Goal: Communication & Community: Ask a question

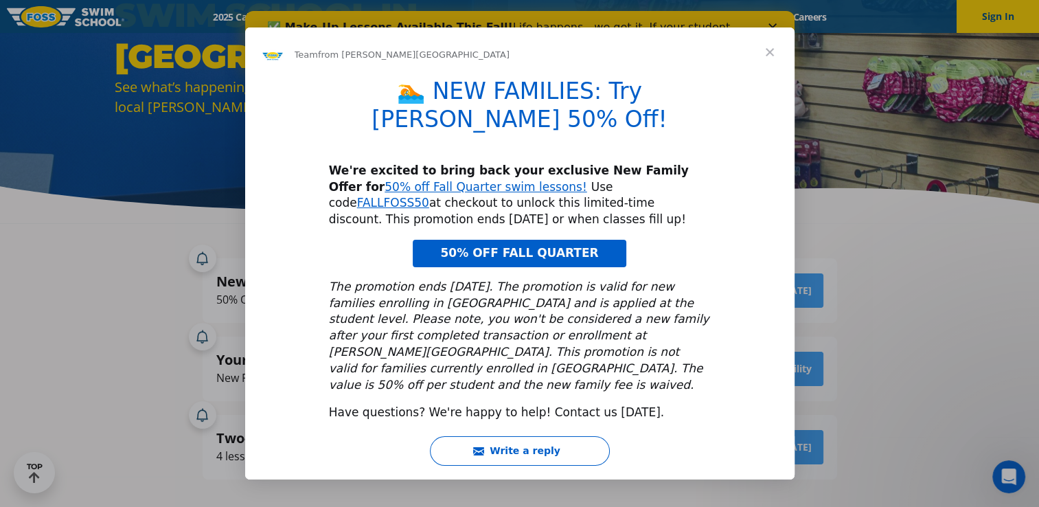
click at [775, 72] on span "Close" at bounding box center [769, 51] width 49 height 49
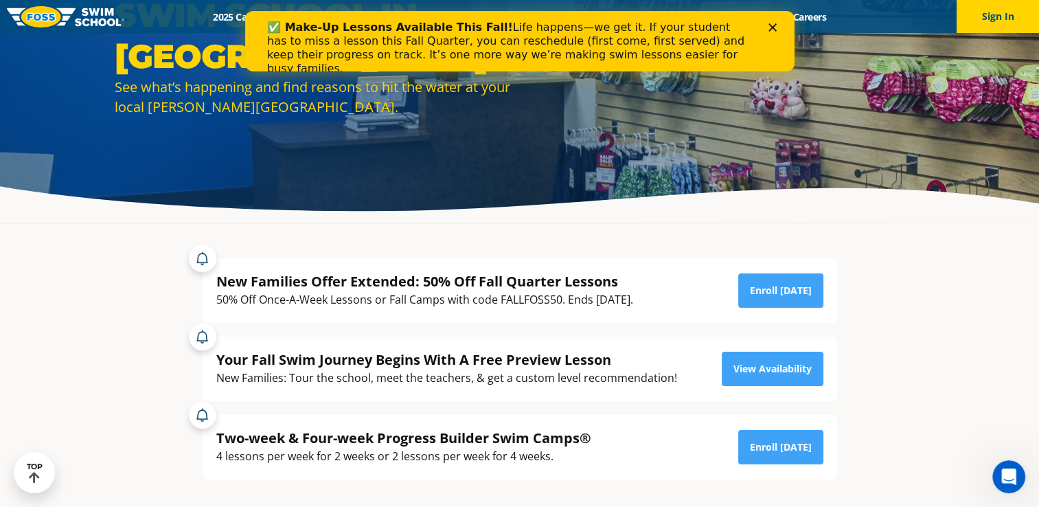
click at [617, 48] on div "✅ Make-Up Lessons Available This Fall! Life happens—we get it. If your student …" at bounding box center [507, 48] width 483 height 55
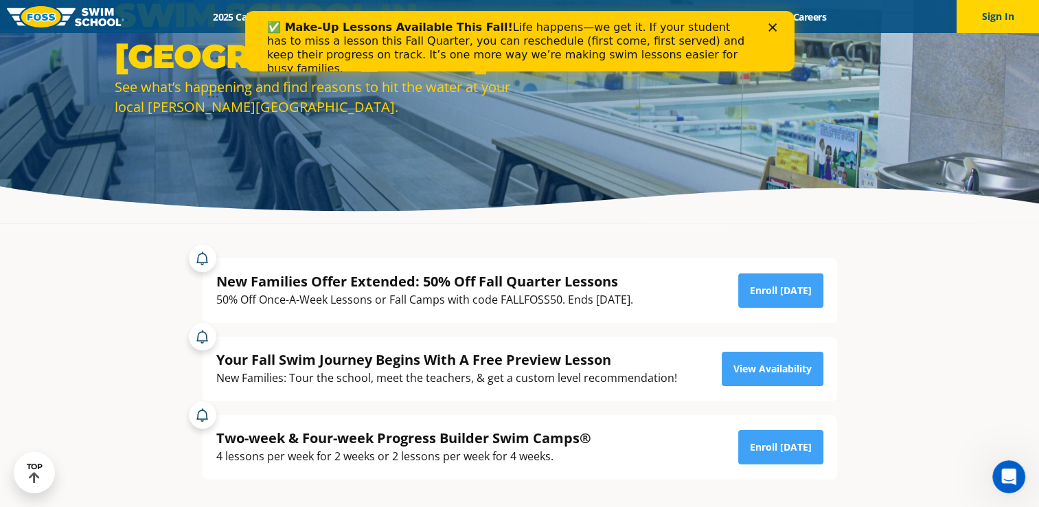
click at [618, 32] on div "✅ Make-Up Lessons Available This Fall! Life happens—we get it. If your student …" at bounding box center [507, 48] width 483 height 55
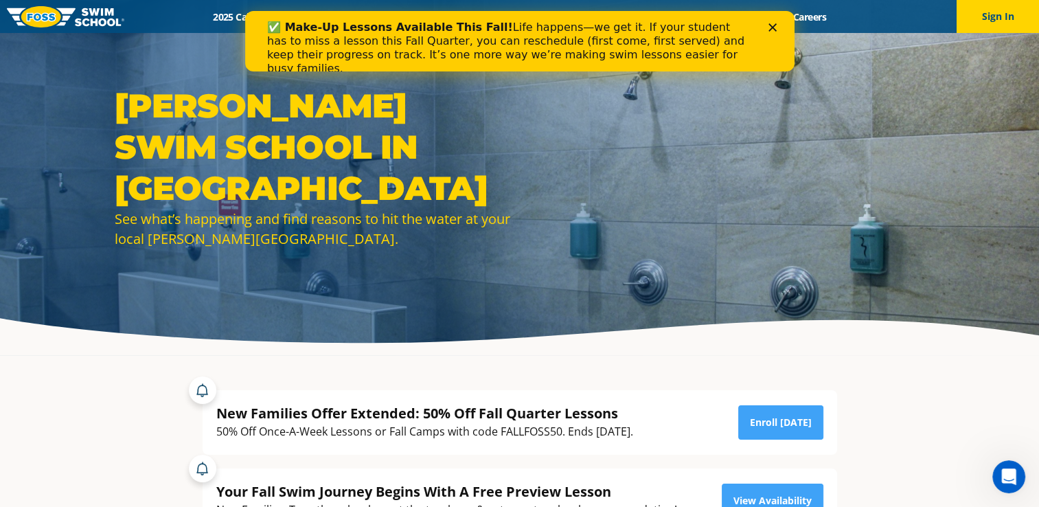
click at [333, 27] on b "✅ Make-Up Lessons Available This Fall!" at bounding box center [389, 27] width 246 height 13
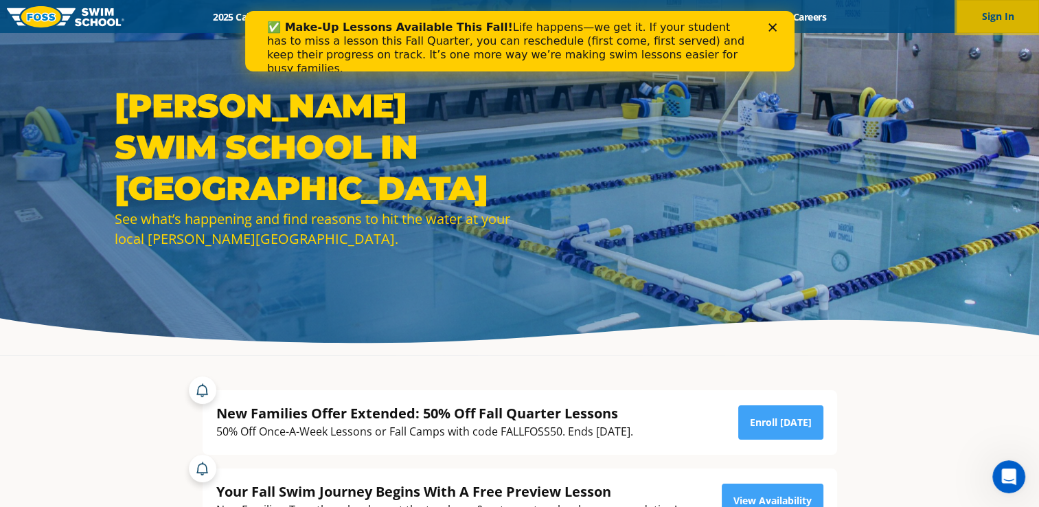
click at [986, 16] on button "Sign In" at bounding box center [997, 16] width 82 height 33
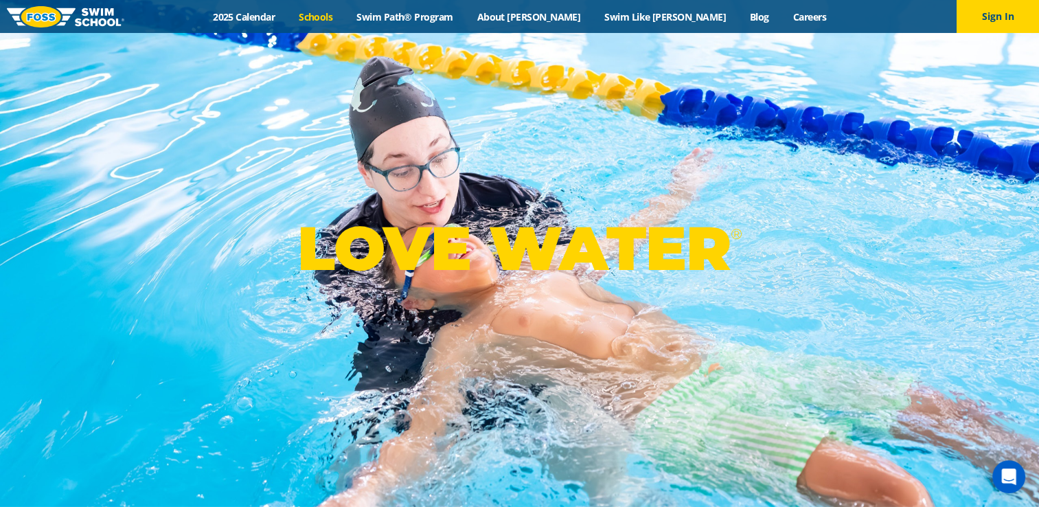
click at [345, 12] on link "Schools" at bounding box center [316, 16] width 58 height 13
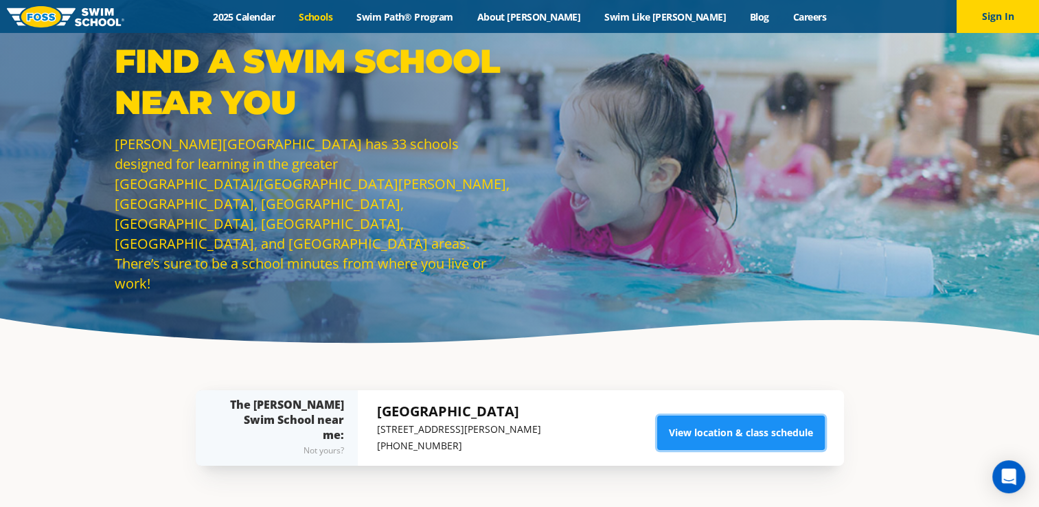
click at [745, 436] on link "View location & class schedule" at bounding box center [740, 432] width 167 height 34
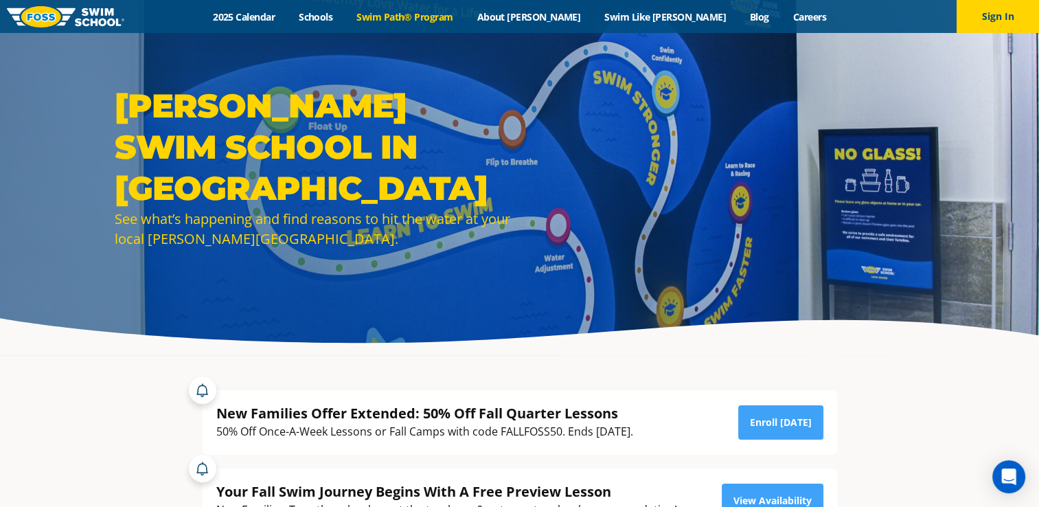
click at [464, 15] on link "Swim Path® Program" at bounding box center [405, 16] width 120 height 13
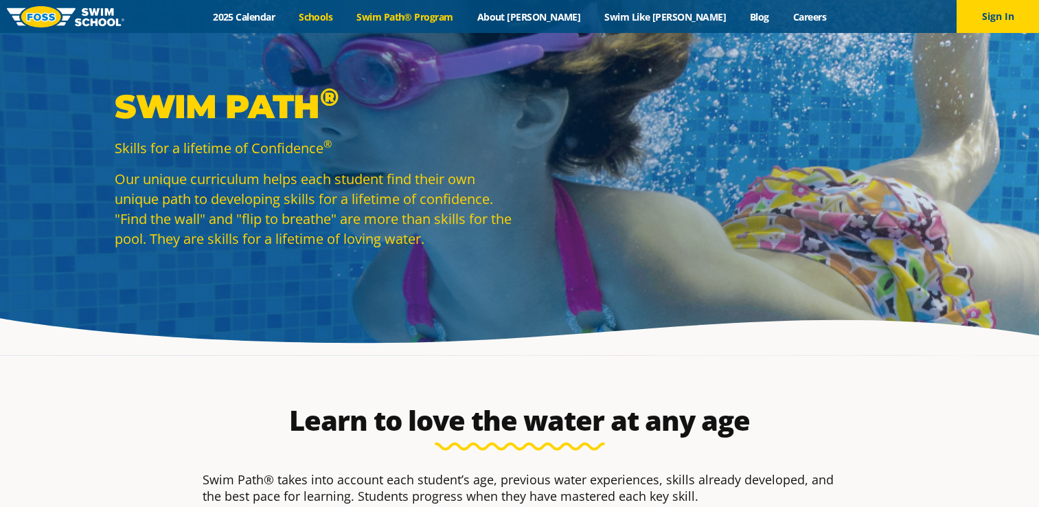
click at [345, 18] on link "Schools" at bounding box center [316, 16] width 58 height 13
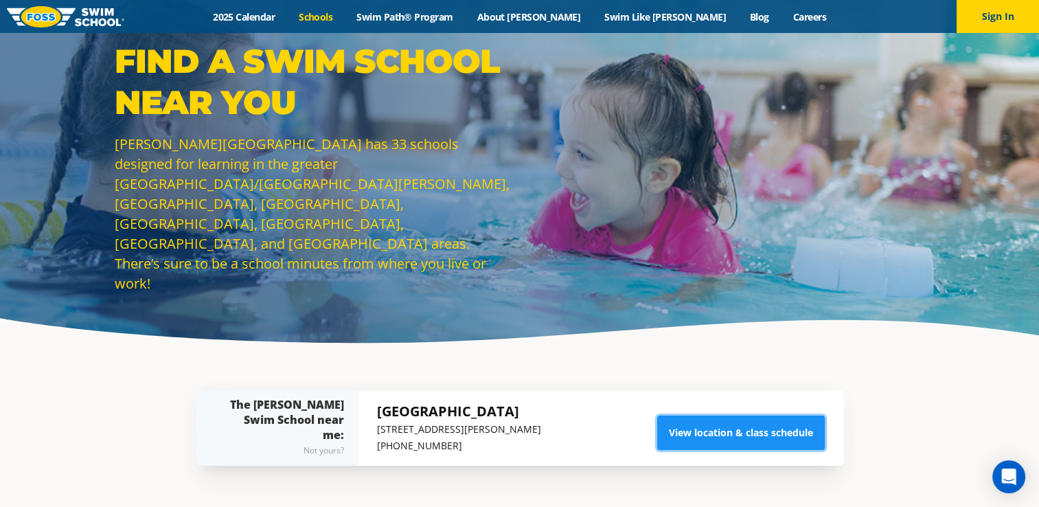
click at [748, 441] on link "View location & class schedule" at bounding box center [740, 432] width 167 height 34
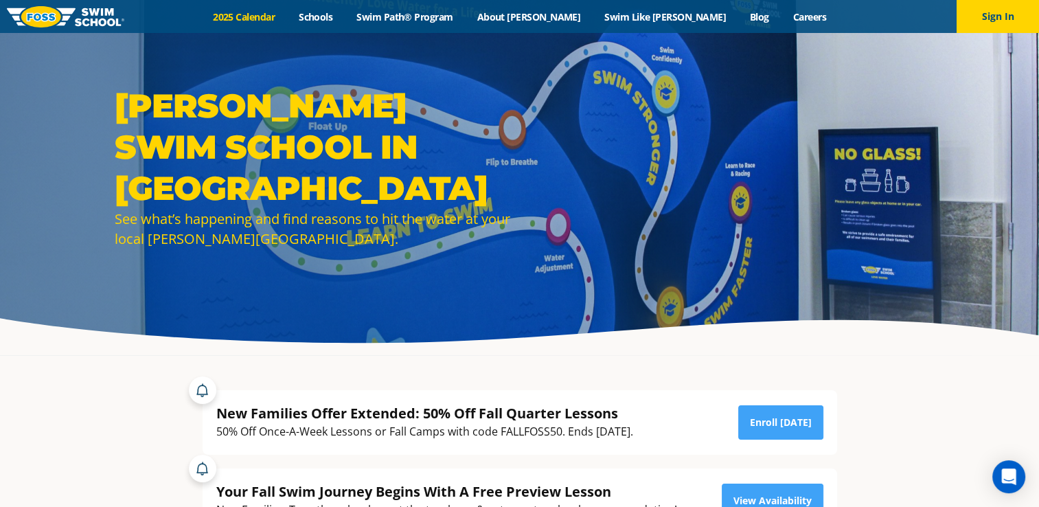
click at [275, 13] on link "2025 Calendar" at bounding box center [244, 16] width 86 height 13
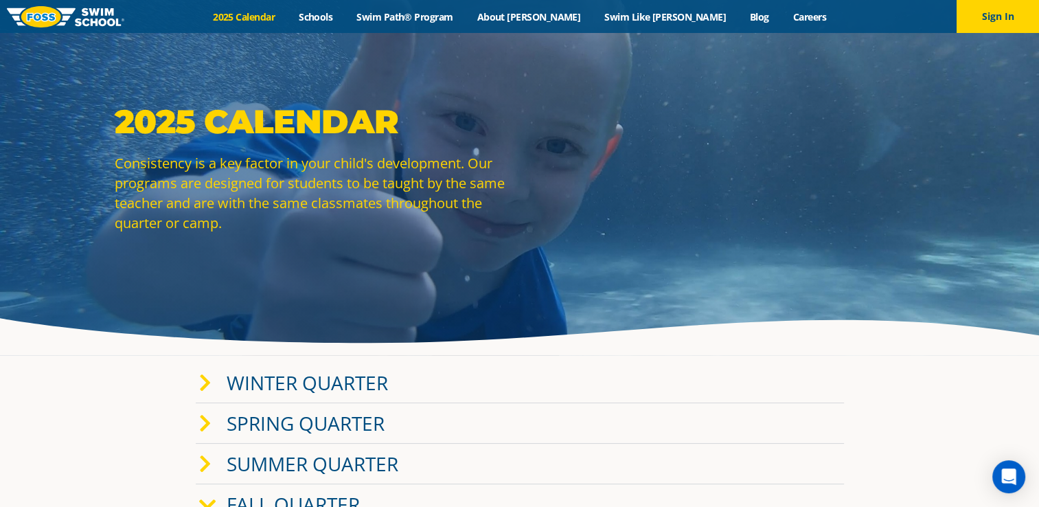
click at [203, 496] on icon at bounding box center [207, 504] width 17 height 19
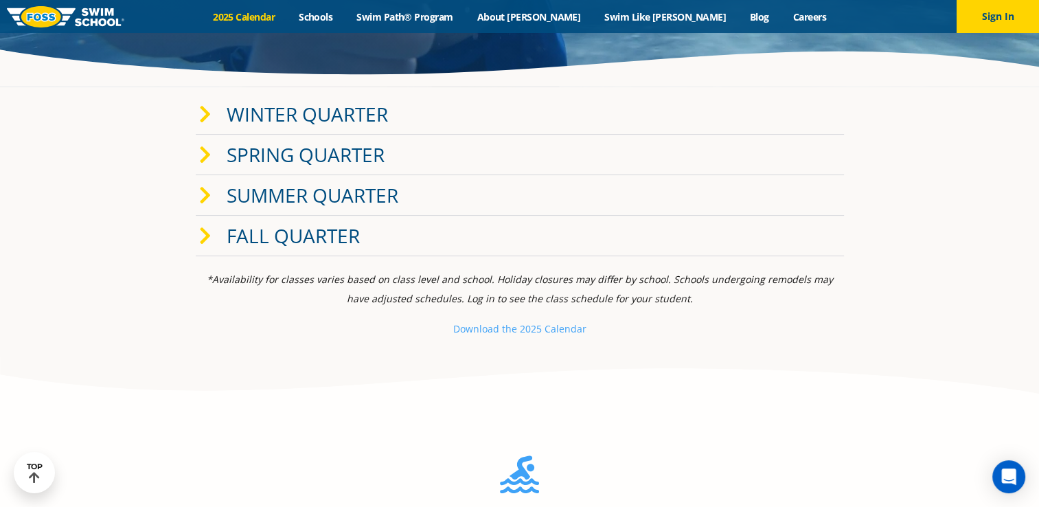
scroll to position [275, 0]
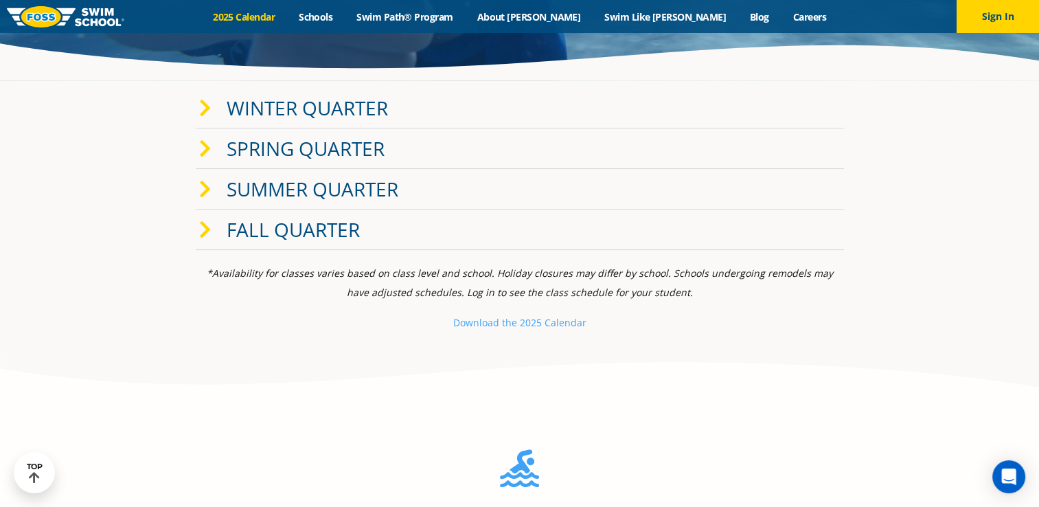
click at [199, 234] on icon at bounding box center [205, 229] width 12 height 19
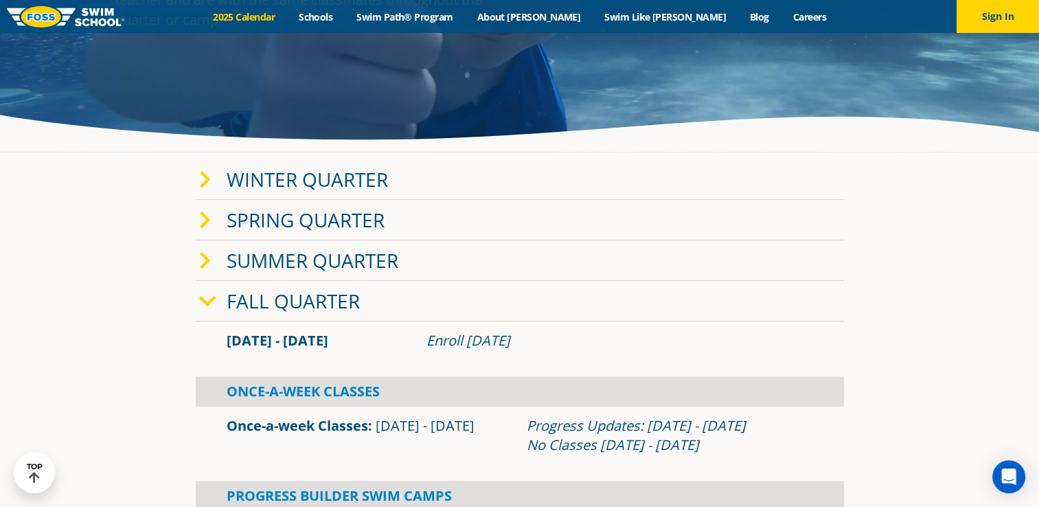
scroll to position [200, 0]
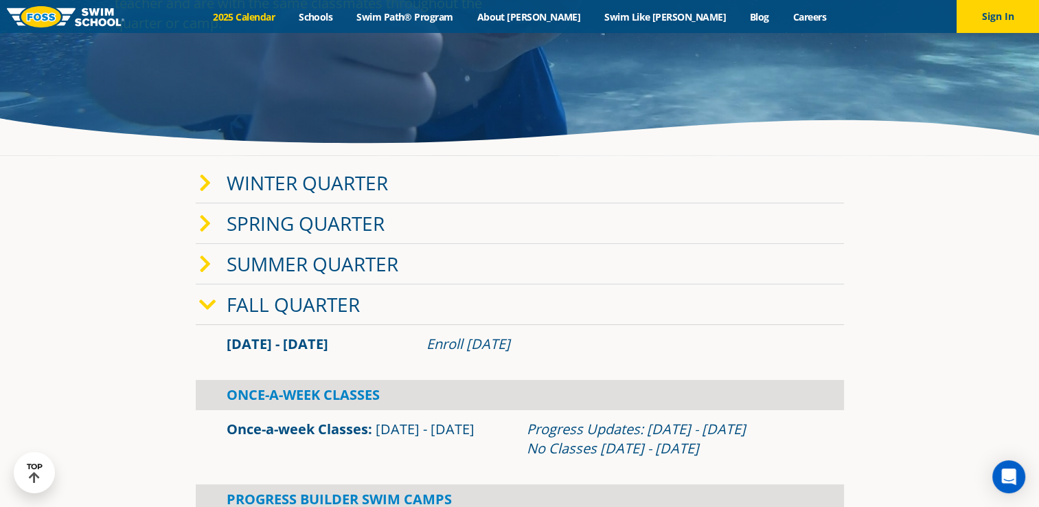
click at [94, 21] on img at bounding box center [65, 16] width 117 height 21
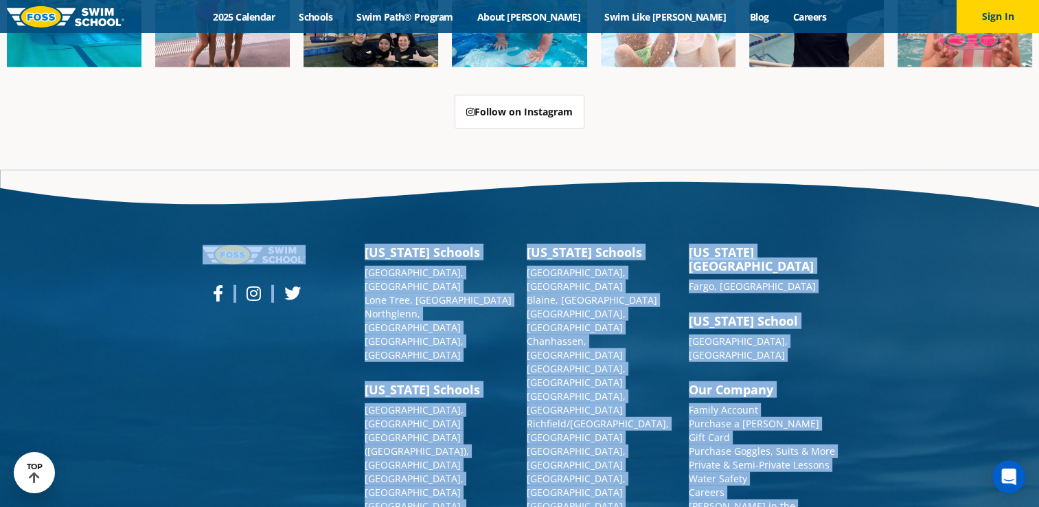
scroll to position [2793, 0]
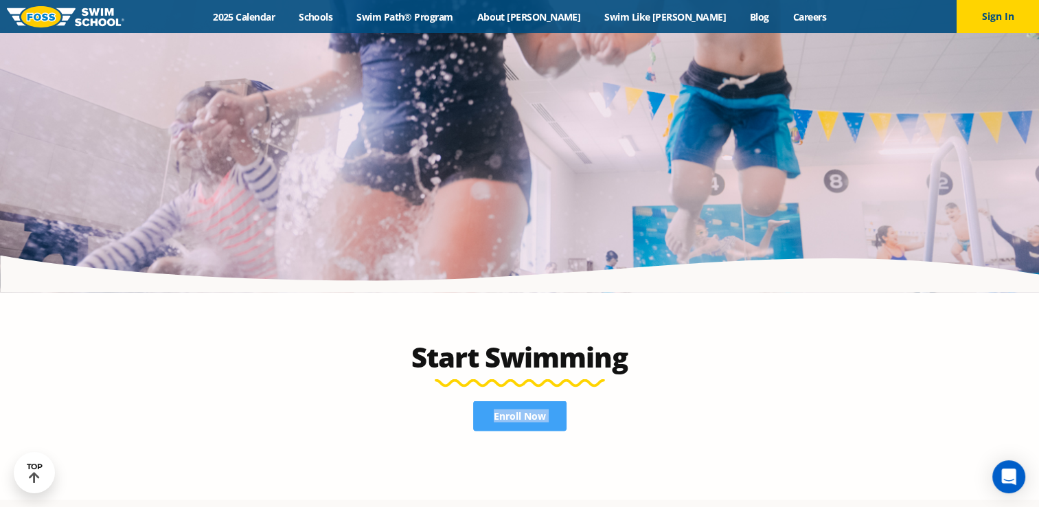
drag, startPoint x: 1035, startPoint y: 425, endPoint x: 1030, endPoint y: -51, distance: 475.7
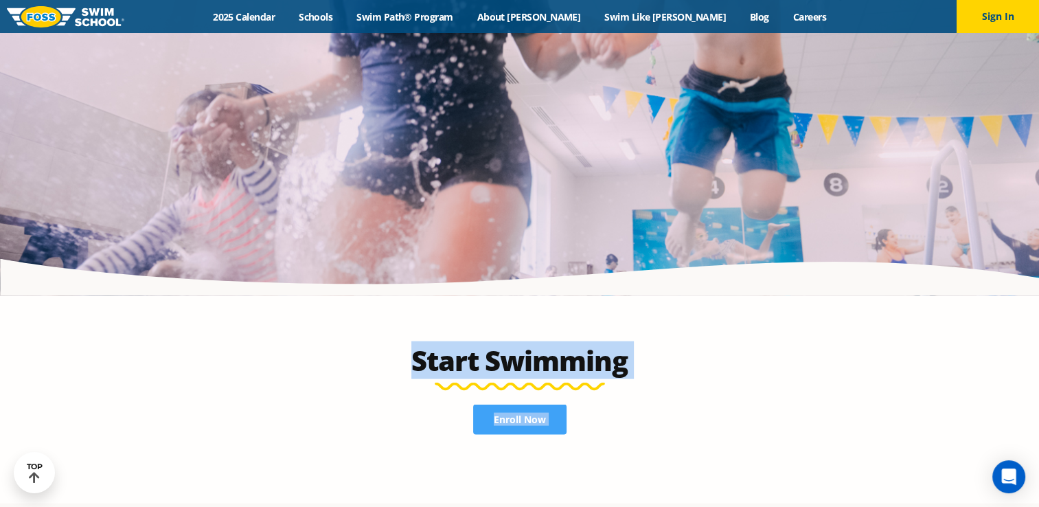
click at [345, 18] on link "Schools" at bounding box center [316, 16] width 58 height 13
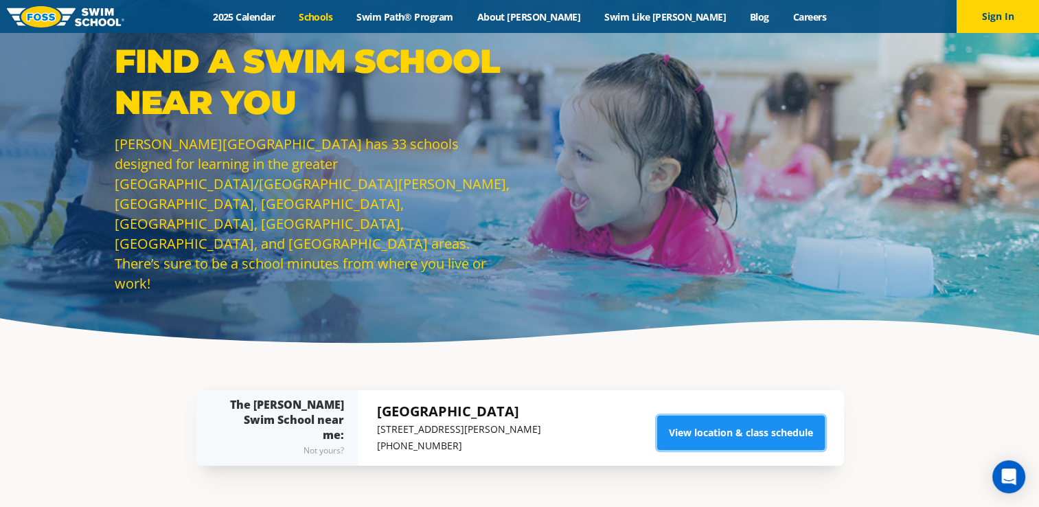
click at [767, 426] on link "View location & class schedule" at bounding box center [740, 432] width 167 height 34
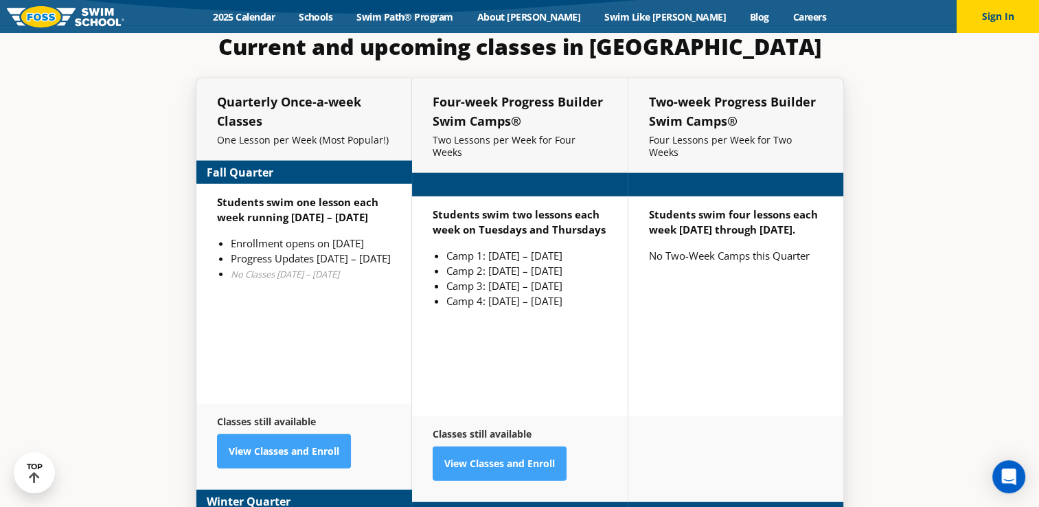
scroll to position [3278, 0]
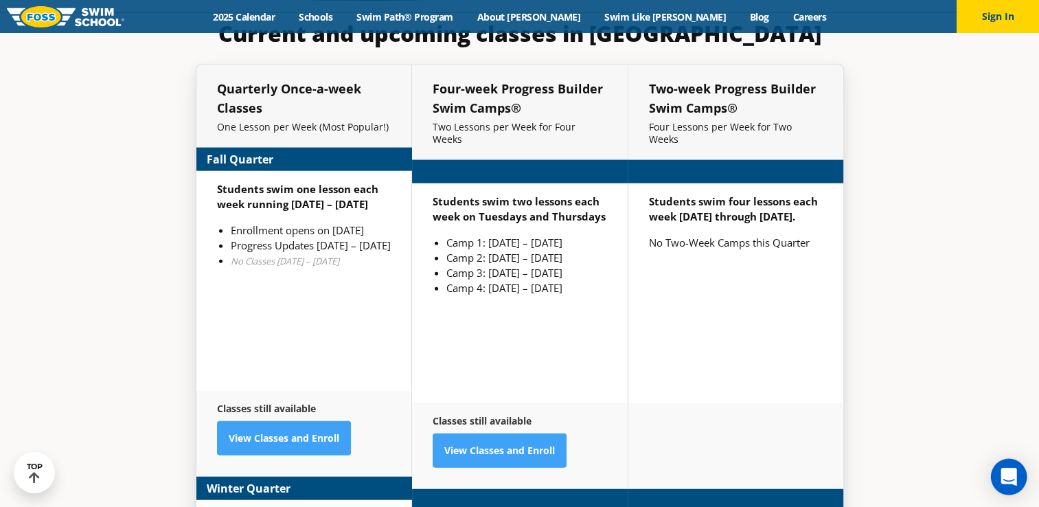
click at [1012, 476] on icon "Open Intercom Messenger" at bounding box center [1008, 476] width 16 height 18
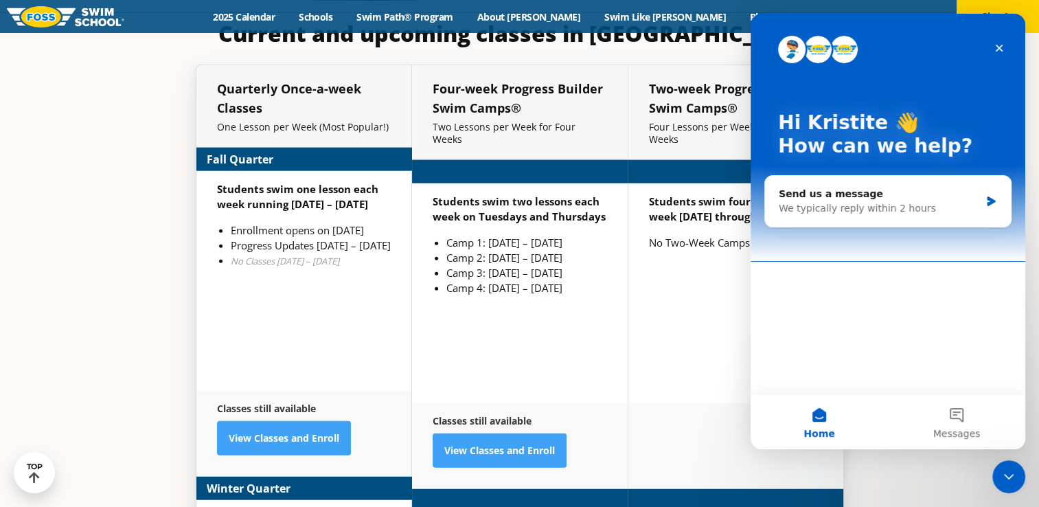
scroll to position [3297, 0]
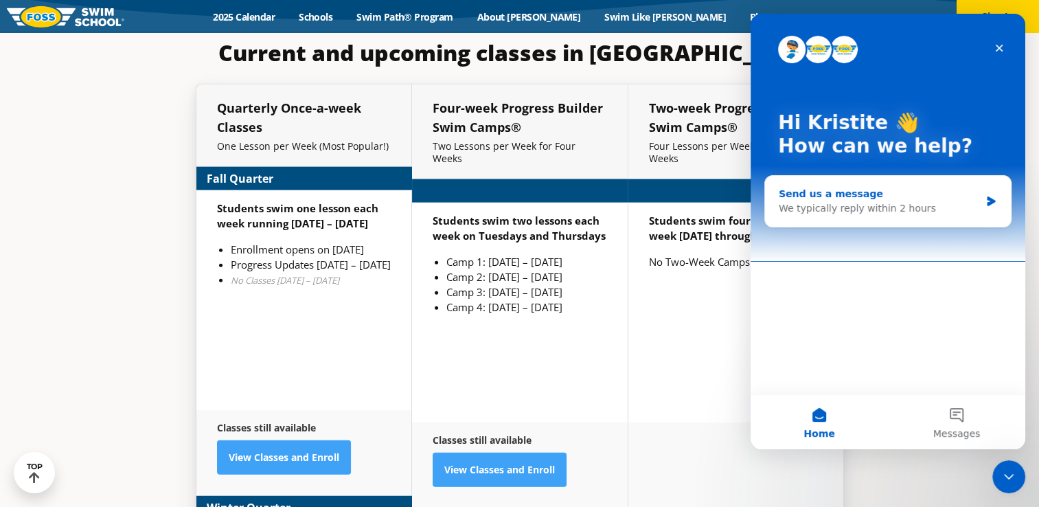
click at [873, 209] on div "We typically reply within 2 hours" at bounding box center [878, 208] width 201 height 14
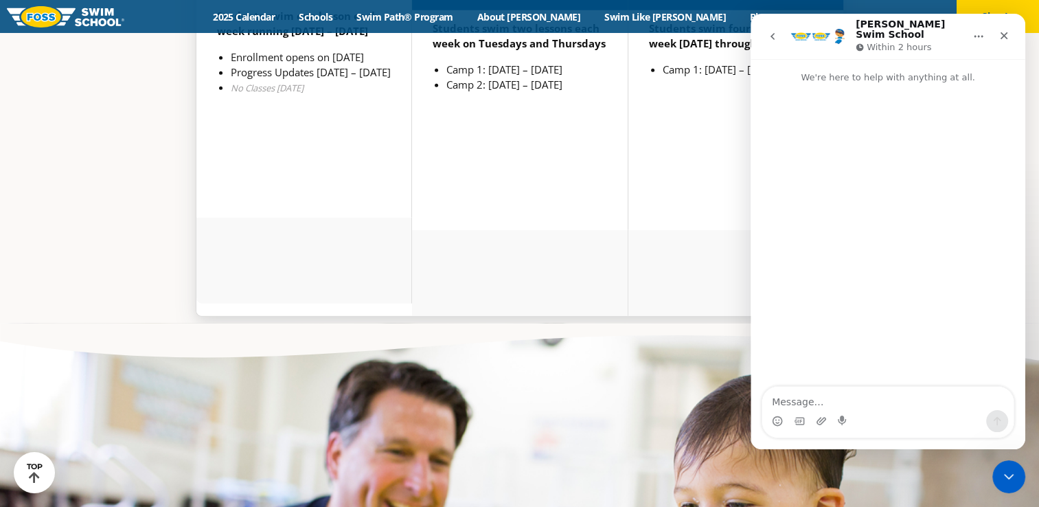
scroll to position [3676, 0]
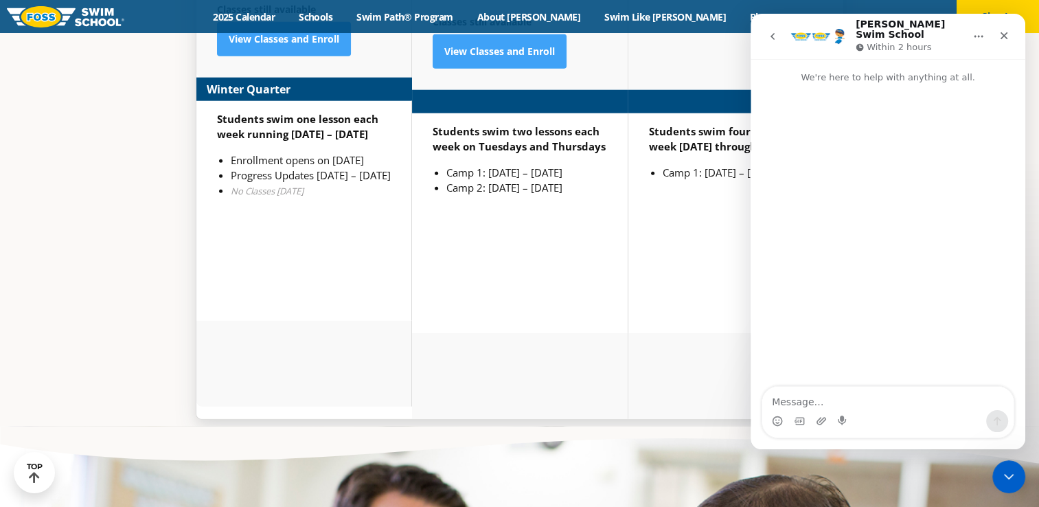
click at [778, 409] on textarea "Message…" at bounding box center [887, 397] width 251 height 23
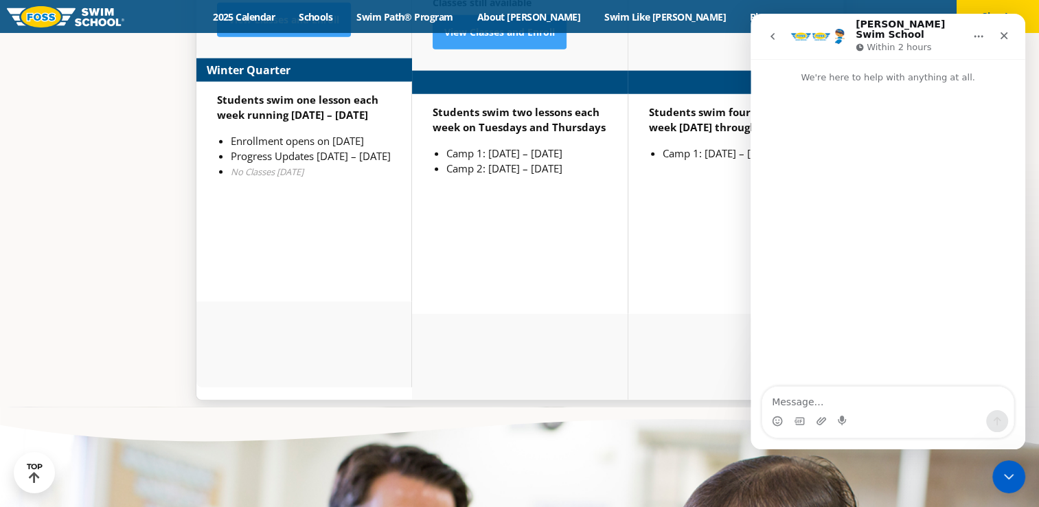
scroll to position [3715, 0]
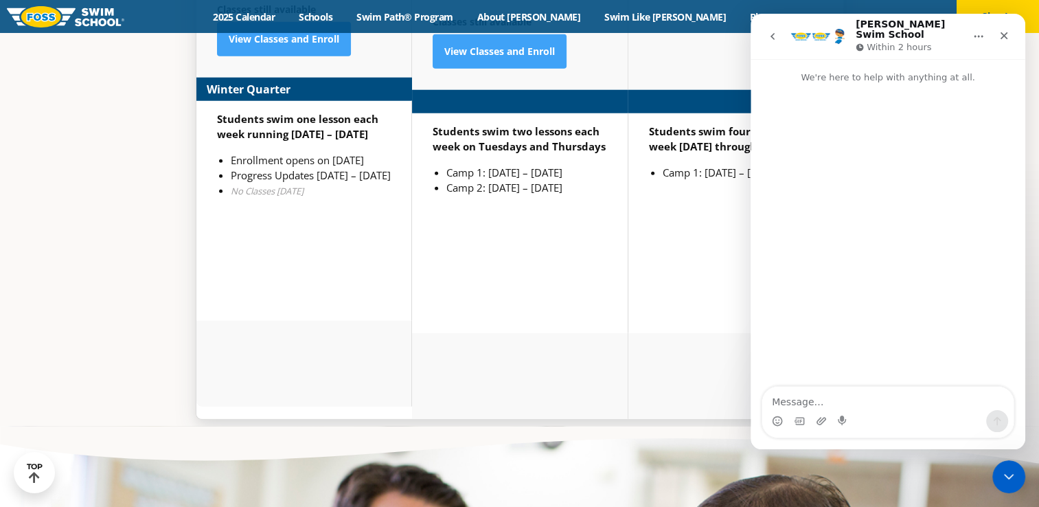
click at [791, 408] on textarea "Message…" at bounding box center [887, 397] width 251 height 23
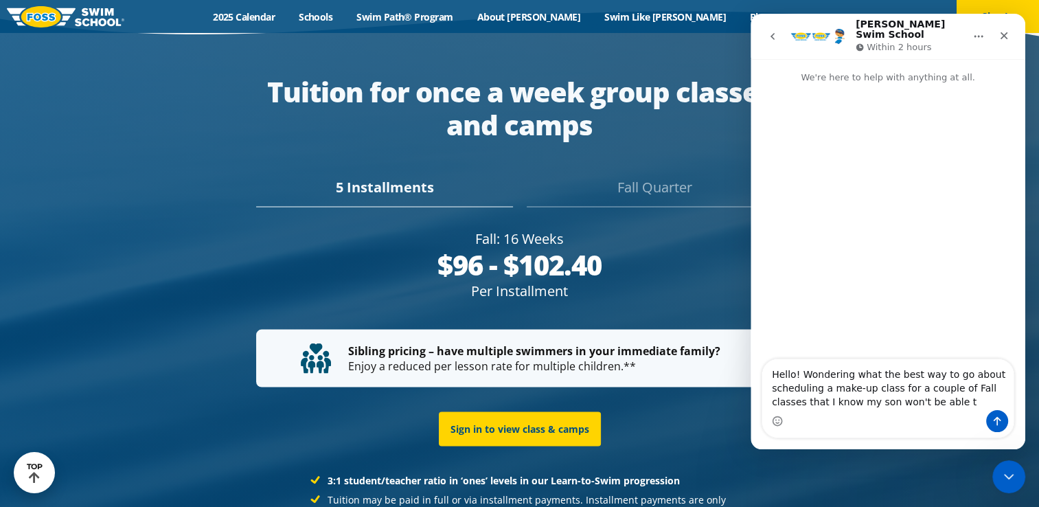
scroll to position [2647, 0]
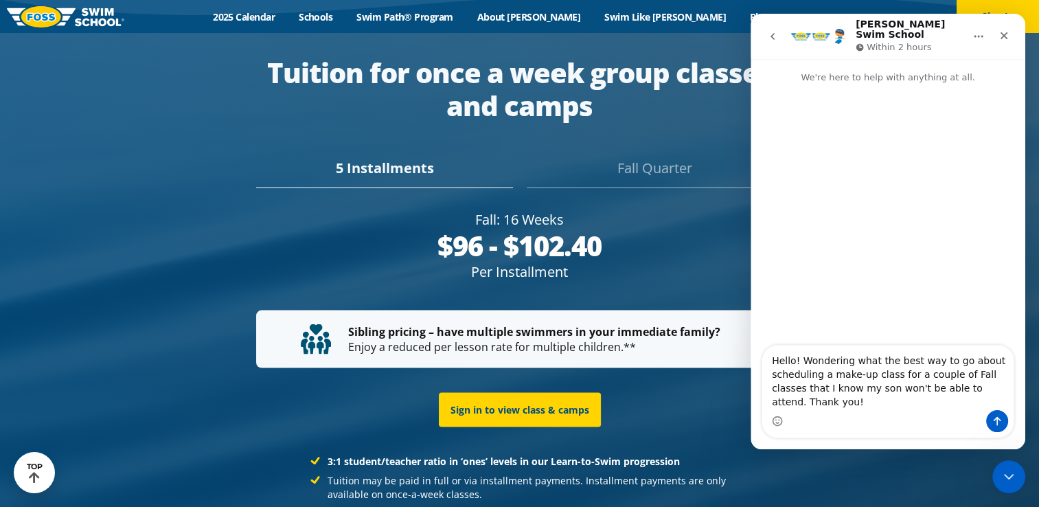
type textarea "Hello! Wondering what the best way to go about scheduling a make-up class for a…"
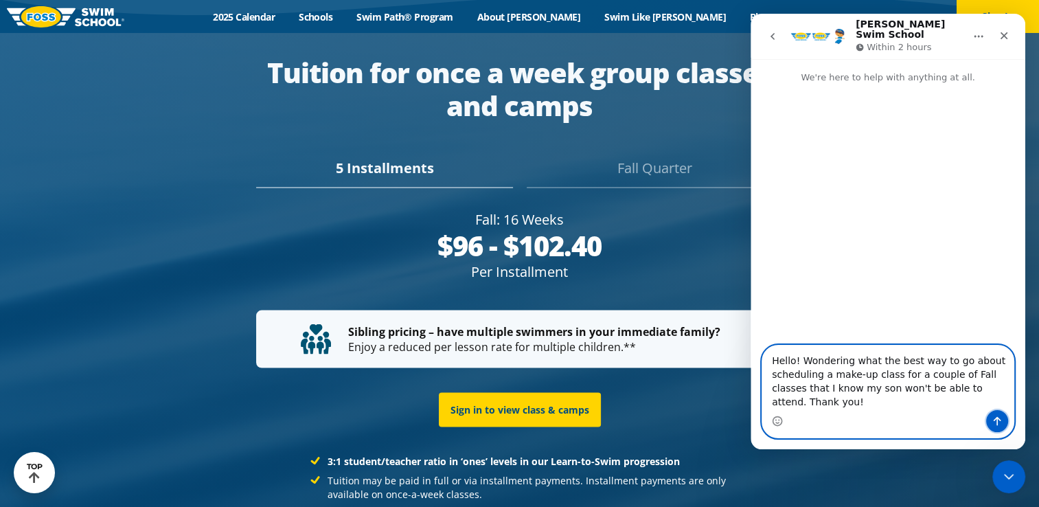
click at [1001, 420] on icon "Send a message…" at bounding box center [996, 420] width 11 height 11
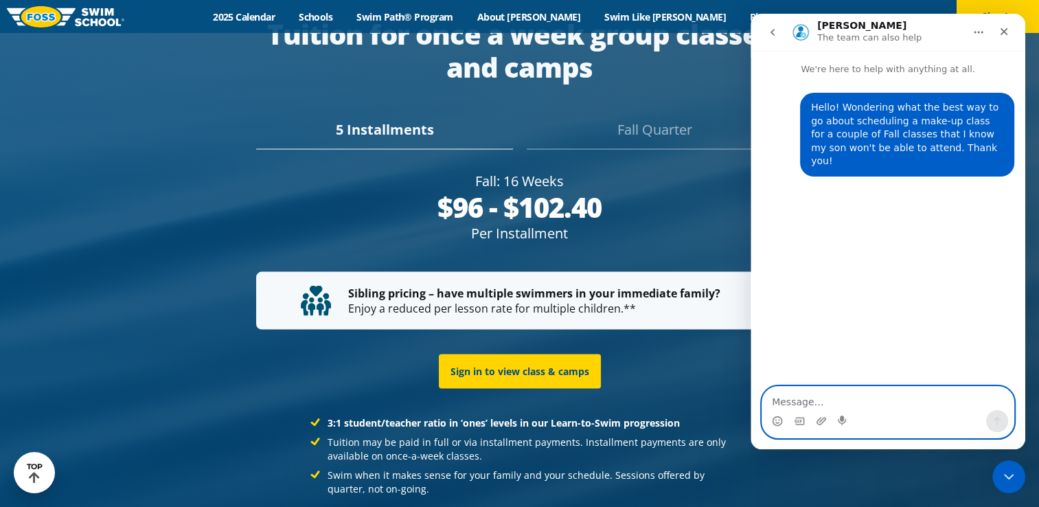
scroll to position [2628, 0]
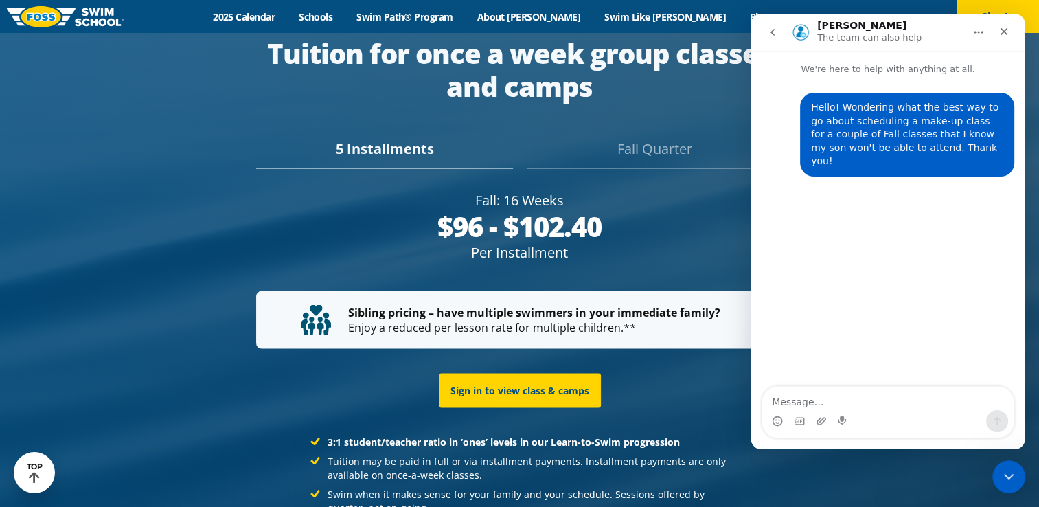
click at [842, 36] on p "The team can also help" at bounding box center [869, 38] width 104 height 14
